Goal: Task Accomplishment & Management: Manage account settings

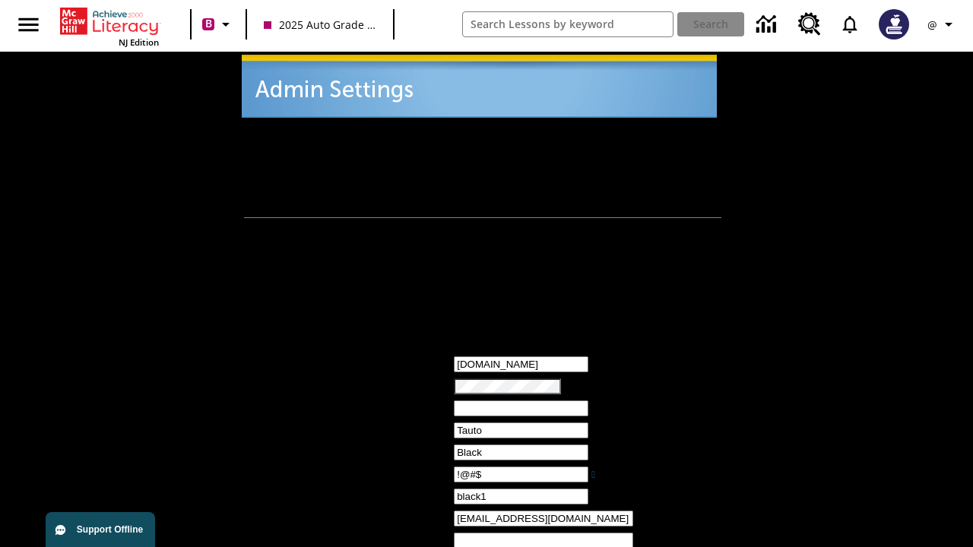
type input "!@#$"
click at [942, 24] on icon "Profile/Settings" at bounding box center [948, 24] width 18 height 18
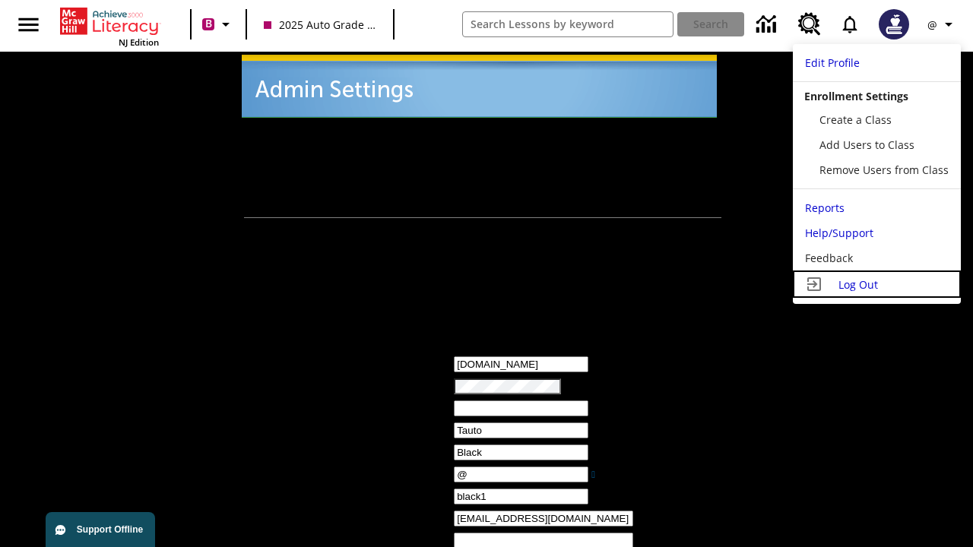
click at [876, 284] on span "Log Out" at bounding box center [858, 284] width 40 height 14
